Goal: Use online tool/utility: Utilize a website feature to perform a specific function

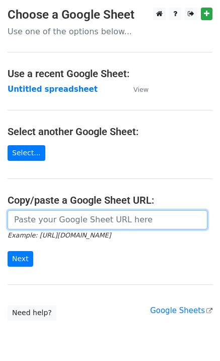
drag, startPoint x: 31, startPoint y: 221, endPoint x: 25, endPoint y: 244, distance: 23.5
click at [31, 222] on input "url" at bounding box center [108, 219] width 200 height 19
paste input "https://docs.google.com/spreadsheets/d/1tJHxDyVVpn0lU6chuUdjPRI2a_HdaW9S4PNirDA…"
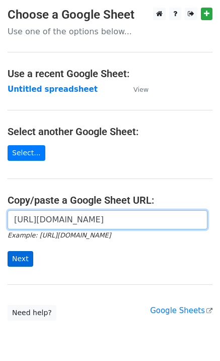
scroll to position [0, 221]
type input "https://docs.google.com/spreadsheets/d/1tJHxDyVVpn0lU6chuUdjPRI2a_HdaW9S4PNirDA…"
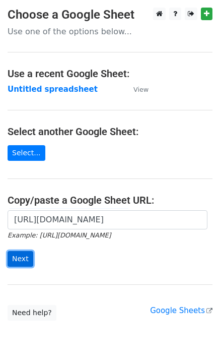
scroll to position [0, 0]
click at [18, 259] on input "Next" at bounding box center [21, 259] width 26 height 16
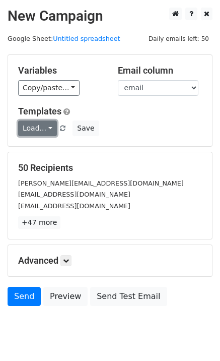
click at [32, 129] on link "Load..." at bounding box center [37, 129] width 39 height 16
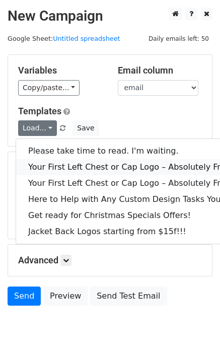
click at [45, 164] on link "Your First Left Chest or Cap Logo – Absolutely Free" at bounding box center [136, 167] width 241 height 16
